Goal: Information Seeking & Learning: Find contact information

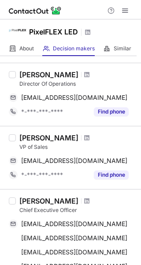
scroll to position [98, 0]
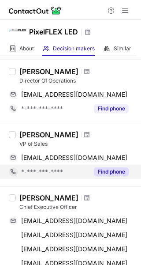
click at [100, 168] on button "Find phone" at bounding box center [111, 171] width 35 height 9
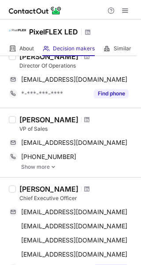
scroll to position [114, 0]
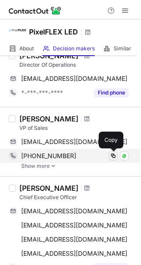
click at [114, 154] on span at bounding box center [113, 155] width 7 height 7
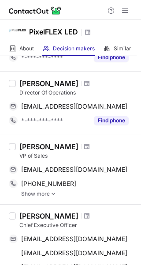
scroll to position [85, 0]
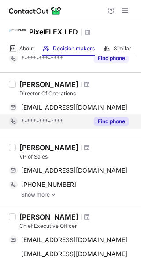
click at [105, 122] on button "Find phone" at bounding box center [111, 121] width 35 height 9
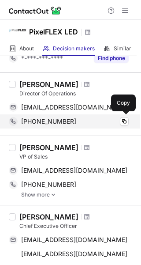
drag, startPoint x: 70, startPoint y: 121, endPoint x: 64, endPoint y: 120, distance: 5.8
click at [64, 120] on div "[PHONE_NUMBER]" at bounding box center [75, 121] width 108 height 8
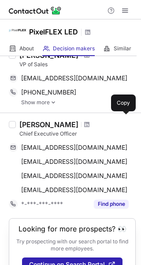
scroll to position [198, 0]
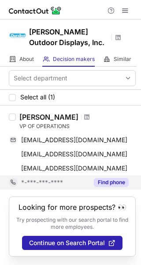
click at [111, 182] on button "Find phone" at bounding box center [111, 182] width 35 height 9
